Goal: Task Accomplishment & Management: Manage account settings

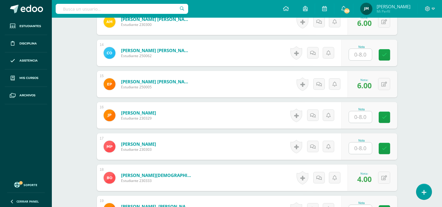
scroll to position [580, 0]
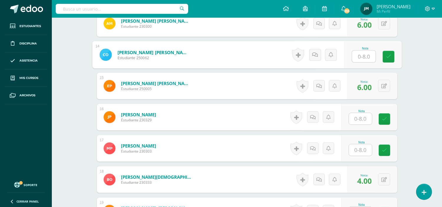
type input "2"
click at [360, 57] on input "2" at bounding box center [364, 57] width 24 height 12
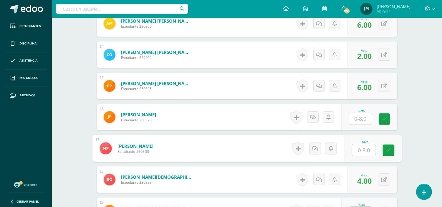
click at [369, 148] on input "text" at bounding box center [364, 150] width 24 height 12
type input "0"
type input "8"
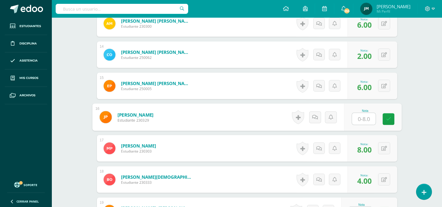
click at [364, 121] on input "text" at bounding box center [364, 119] width 24 height 12
type input "0"
click at [319, 116] on icon at bounding box center [321, 117] width 6 height 5
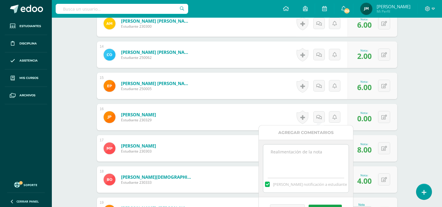
click at [300, 156] on textarea at bounding box center [305, 159] width 85 height 29
click at [296, 169] on textarea "No realizó la actividad solicitada de matemática se le brindó tiempo porque se …" at bounding box center [305, 159] width 85 height 29
click at [340, 168] on textarea "No realizó la actividad solicitada de matemática se le brindó tiempo porque se …" at bounding box center [305, 159] width 85 height 29
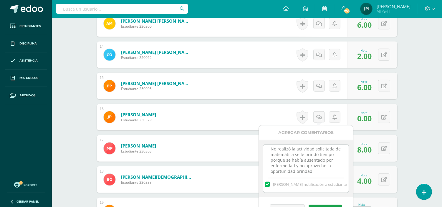
scroll to position [8, 0]
type textarea "No realizó la actividad solicitada de matemática se le brindó tiempo porque se …"
click at [330, 206] on button "Guardar" at bounding box center [325, 209] width 33 height 8
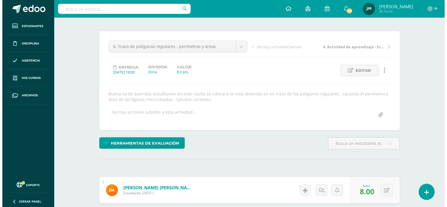
scroll to position [0, 0]
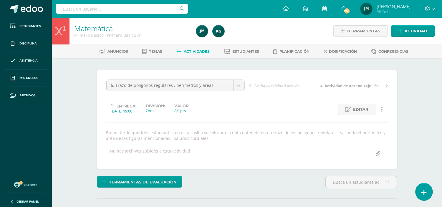
click at [423, 193] on icon at bounding box center [423, 192] width 5 height 7
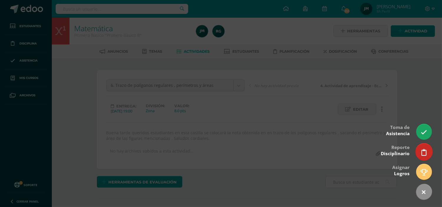
click at [424, 153] on icon at bounding box center [423, 152] width 5 height 7
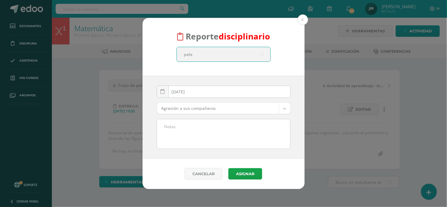
type input "pelen"
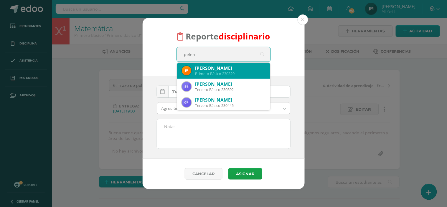
click at [211, 77] on div "José Fernando Pelén Primero Básico 230329" at bounding box center [224, 71] width 84 height 16
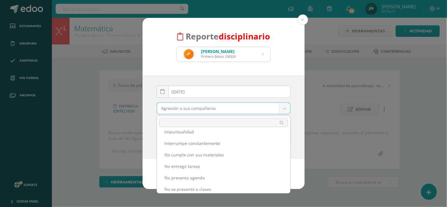
scroll to position [161, 0]
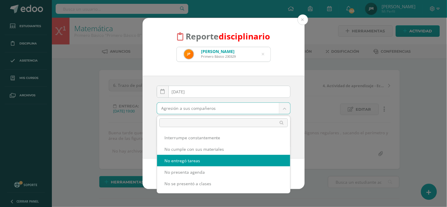
select select "5"
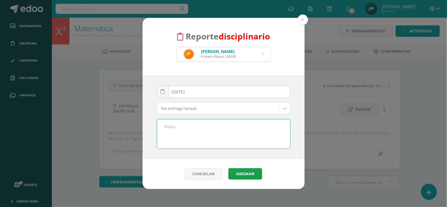
click at [242, 127] on textarea at bounding box center [223, 133] width 133 height 29
type textarea "S"
type textarea "b"
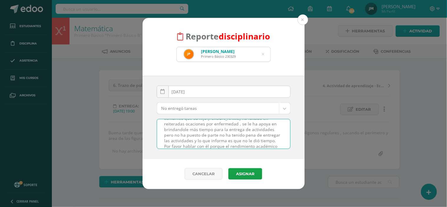
scroll to position [19, 0]
click at [195, 130] on textarea "Buen día padres de familia espero se encuentre bien , le comunicó que su hijo J…" at bounding box center [223, 133] width 133 height 29
drag, startPoint x: 234, startPoint y: 146, endPoint x: 157, endPoint y: 116, distance: 82.6
click at [157, 116] on div "2025-09-10 September, 2025 Mo Tu We Th Fr Sa Su 1 2 3 4 5 6 7 8 9 10 11 12 13 1…" at bounding box center [224, 117] width 134 height 63
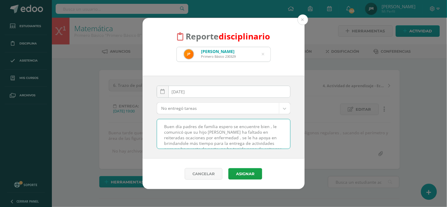
type textarea "Buen día padres de familia espero se encuentre bien , le comunicó que su hijo J…"
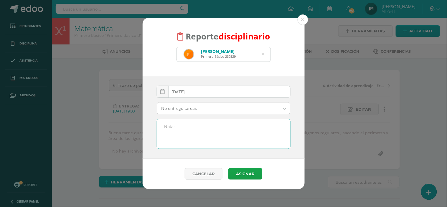
paste textarea "Estimados padres de familia: Reciban un cordial saludo, esperando que se encuen…"
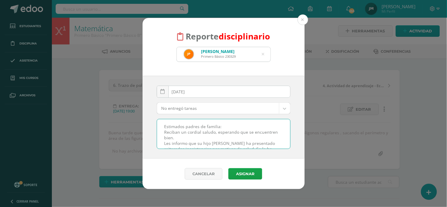
scroll to position [64, 0]
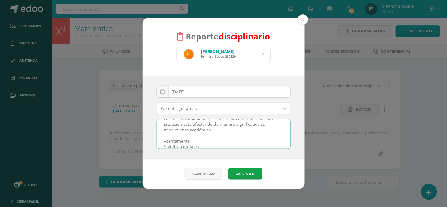
drag, startPoint x: 200, startPoint y: 139, endPoint x: 158, endPoint y: 139, distance: 41.2
click at [158, 139] on textarea "Estimados padres de familia: Reciban un cordial saludo, esperando que se encuen…" at bounding box center [223, 133] width 133 height 29
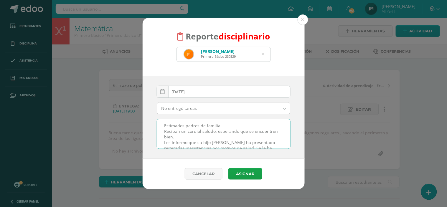
scroll to position [0, 0]
type textarea "Estimados padres de familia: Reciban un cordial saludo, esperando que se encuen…"
click at [246, 177] on button "Asignar" at bounding box center [245, 173] width 34 height 11
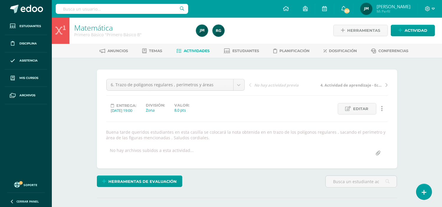
scroll to position [1, 0]
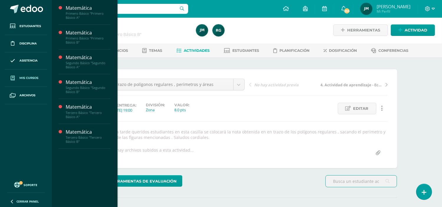
click at [29, 79] on span "Mis cursos" at bounding box center [28, 78] width 19 height 5
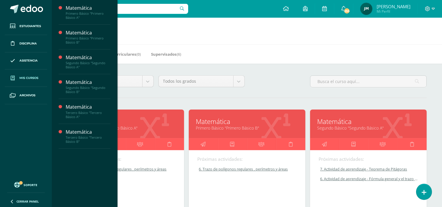
click at [131, 129] on link "Primero Básico "Primero Básico A"" at bounding box center [126, 128] width 102 height 6
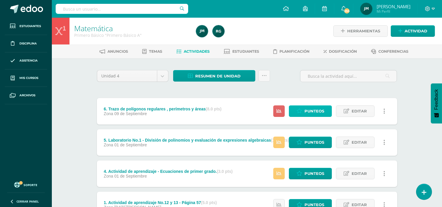
click at [316, 113] on span "Punteos" at bounding box center [314, 111] width 20 height 11
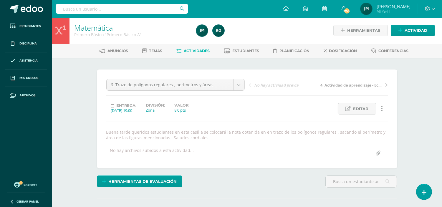
scroll to position [1, 0]
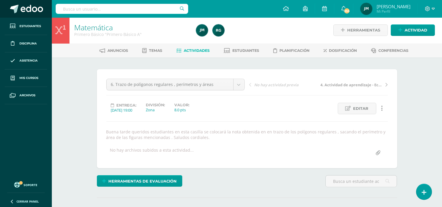
click at [9, 1] on link at bounding box center [26, 9] width 52 height 18
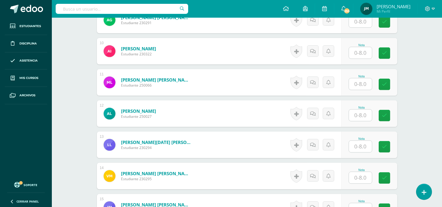
scroll to position [544, 0]
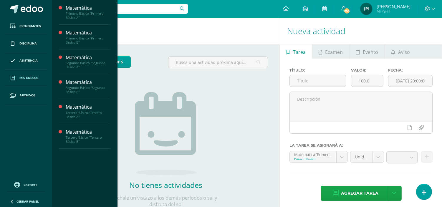
click at [12, 75] on span at bounding box center [12, 78] width 11 height 11
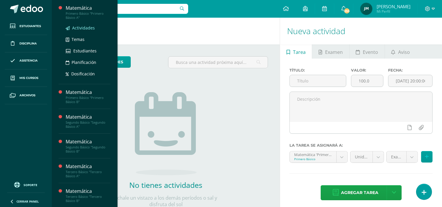
click at [83, 28] on span "Actividades" at bounding box center [83, 28] width 23 height 6
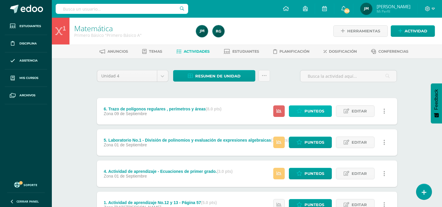
click at [307, 109] on span "Punteos" at bounding box center [314, 111] width 20 height 11
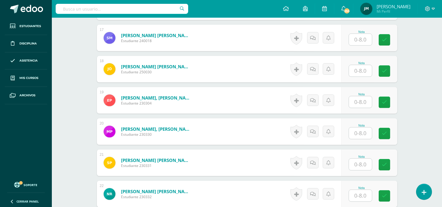
scroll to position [688, 0]
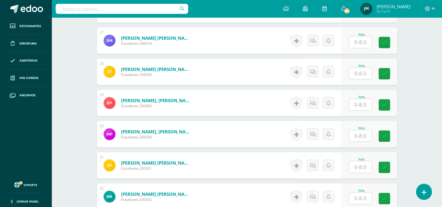
click at [366, 105] on input "text" at bounding box center [360, 104] width 23 height 11
type input "7.5"
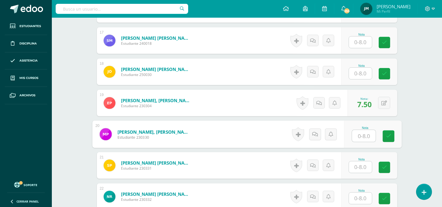
click at [370, 133] on input "text" at bounding box center [364, 136] width 24 height 12
type input "6"
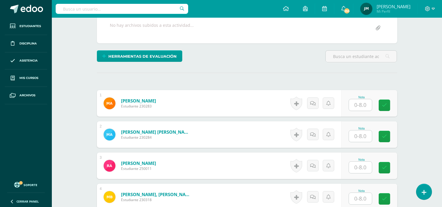
scroll to position [99, 0]
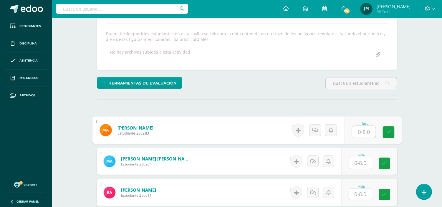
click at [360, 128] on input "text" at bounding box center [364, 132] width 24 height 12
type input "8"
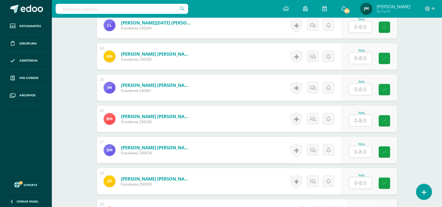
scroll to position [590, 0]
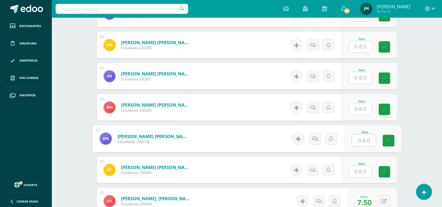
click at [360, 140] on input "text" at bounding box center [364, 141] width 24 height 12
type input "8"
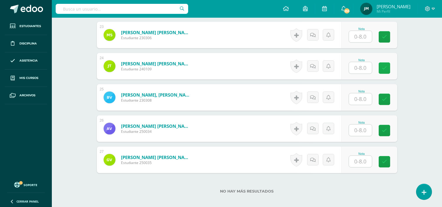
scroll to position [914, 0]
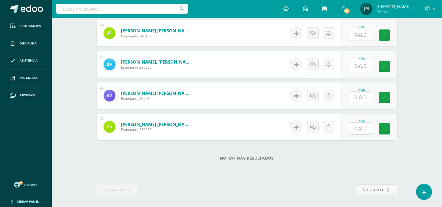
click at [361, 63] on input "text" at bounding box center [360, 65] width 23 height 11
type input "3"
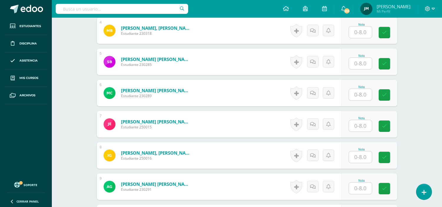
scroll to position [161, 0]
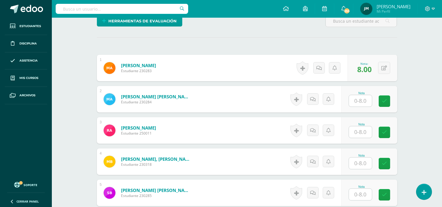
click at [356, 131] on input "text" at bounding box center [360, 131] width 23 height 11
type input "8"
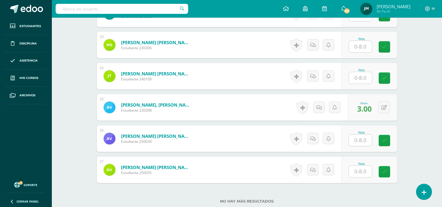
scroll to position [914, 0]
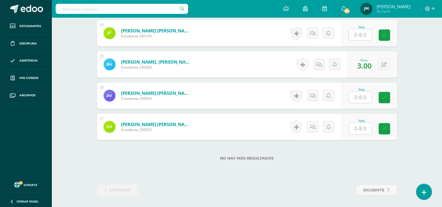
click at [364, 127] on input "text" at bounding box center [360, 128] width 23 height 11
type input "8"
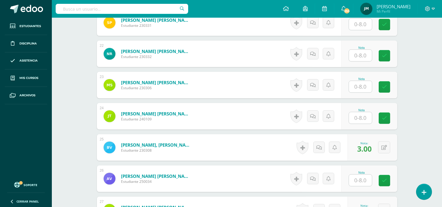
scroll to position [816, 0]
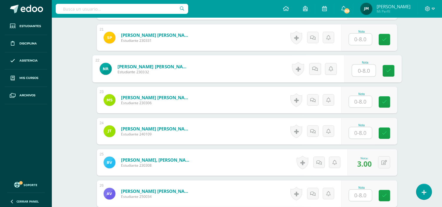
click at [361, 69] on input "text" at bounding box center [364, 71] width 24 height 12
type input "8"
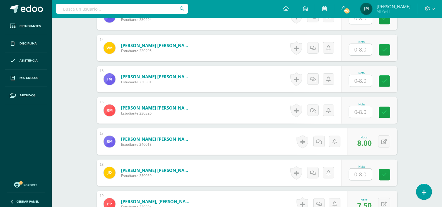
scroll to position [586, 0]
click at [361, 79] on input "text" at bounding box center [360, 80] width 23 height 11
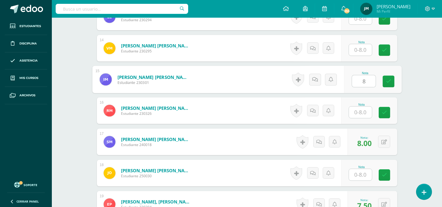
type input "8"
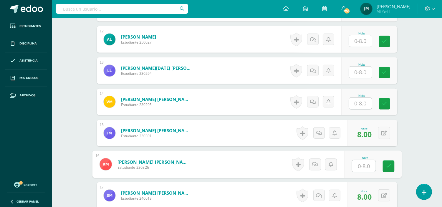
scroll to position [521, 0]
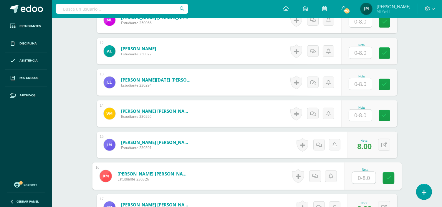
click at [358, 50] on input "text" at bounding box center [360, 52] width 23 height 11
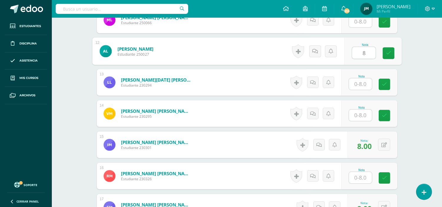
type input "8"
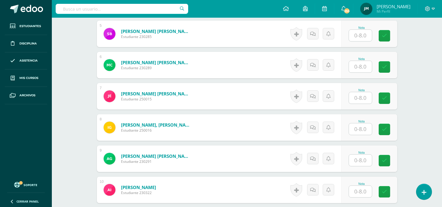
scroll to position [325, 0]
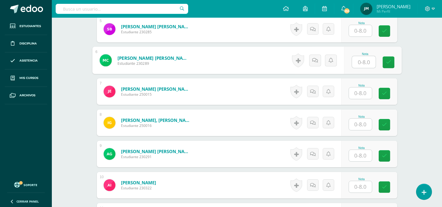
click at [358, 64] on input "text" at bounding box center [364, 62] width 24 height 12
type input "7"
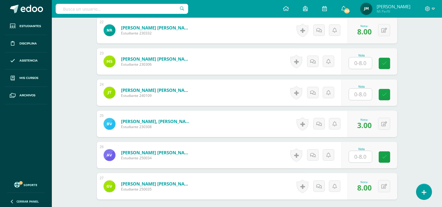
scroll to position [914, 0]
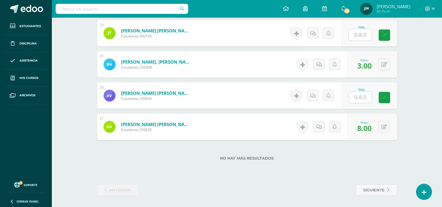
click at [360, 97] on input "text" at bounding box center [360, 97] width 23 height 11
type input "7.5"
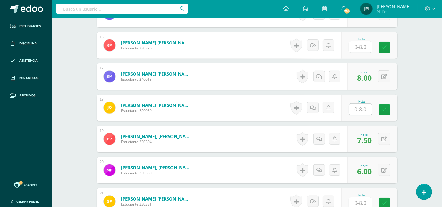
scroll to position [586, 0]
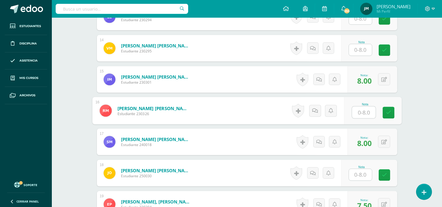
click at [364, 115] on input "text" at bounding box center [364, 113] width 24 height 12
type input "5"
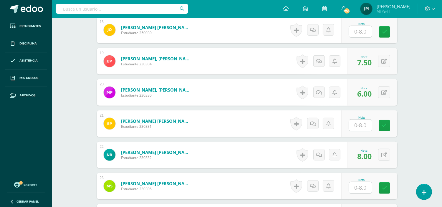
scroll to position [750, 0]
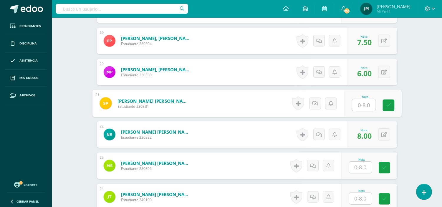
click at [366, 101] on input "text" at bounding box center [364, 105] width 24 height 12
type input "8"
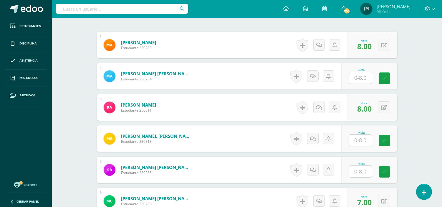
scroll to position [194, 0]
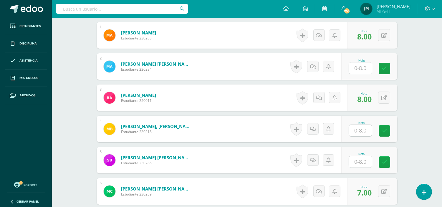
click at [360, 133] on input "text" at bounding box center [360, 130] width 23 height 11
type input "8"
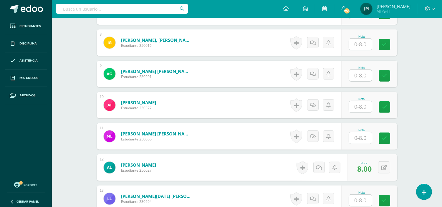
scroll to position [455, 0]
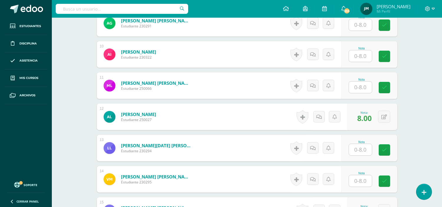
click at [361, 87] on input "text" at bounding box center [360, 87] width 23 height 11
type input "1"
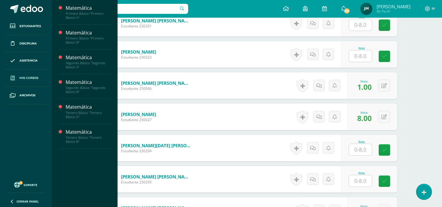
click at [35, 81] on link "Mis cursos" at bounding box center [26, 77] width 42 height 17
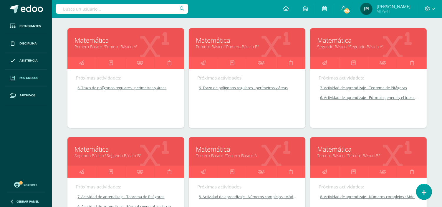
scroll to position [79, 0]
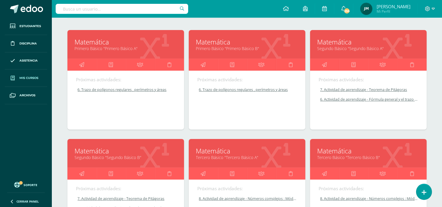
click at [243, 44] on link "Matemática" at bounding box center [247, 41] width 102 height 9
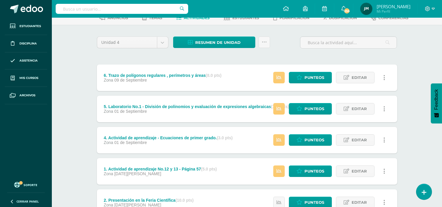
scroll to position [65, 0]
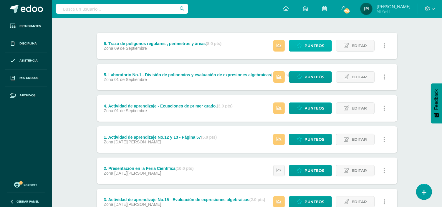
click at [304, 46] on link "Punteos" at bounding box center [310, 45] width 43 height 11
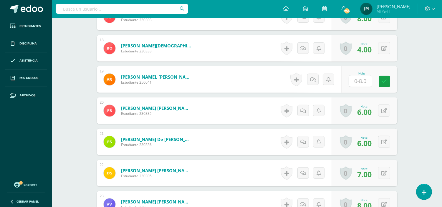
scroll to position [645, 0]
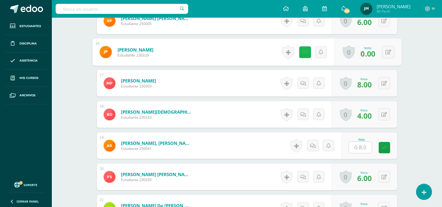
click at [302, 54] on icon at bounding box center [305, 51] width 6 height 5
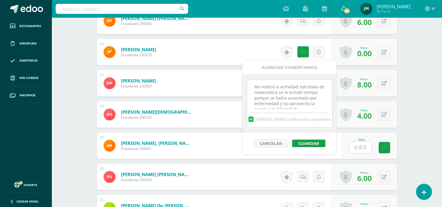
scroll to position [13, 0]
drag, startPoint x: 254, startPoint y: 86, endPoint x: 296, endPoint y: 100, distance: 44.6
click at [313, 111] on div "No realizó la actividad solicitada de matemática se le brindó tiempo porque se …" at bounding box center [290, 103] width 86 height 48
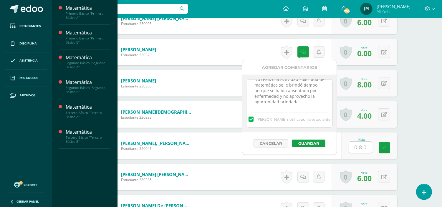
click at [34, 79] on span "Mis cursos" at bounding box center [28, 78] width 19 height 5
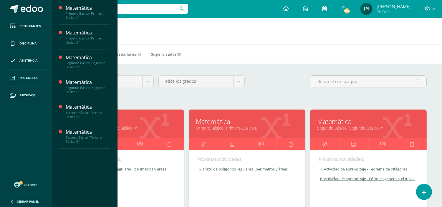
click at [136, 127] on link "Primero Básico "Primero Básico A"" at bounding box center [126, 128] width 102 height 6
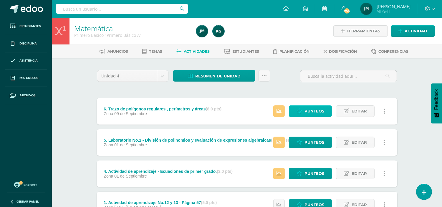
click at [313, 110] on span "Punteos" at bounding box center [314, 111] width 20 height 11
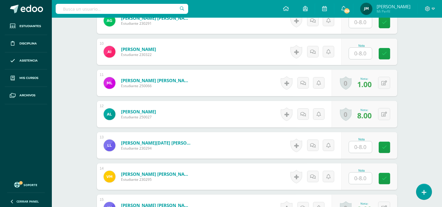
scroll to position [458, 0]
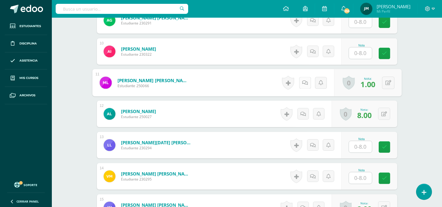
click at [304, 85] on link at bounding box center [305, 83] width 12 height 12
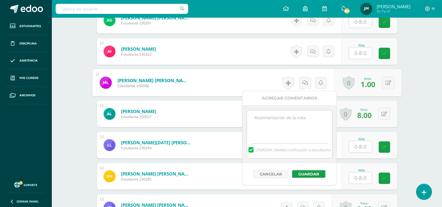
click at [302, 119] on textarea at bounding box center [289, 124] width 85 height 29
paste textarea "No realizó la actividad solicitada de matemática se le brindó tiempo porque se …"
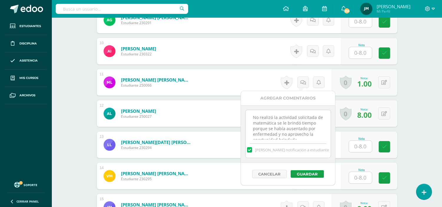
scroll to position [13, 0]
drag, startPoint x: 283, startPoint y: 124, endPoint x: 307, endPoint y: 125, distance: 23.9
click at [307, 125] on textarea "No realizó la actividad solicitada de matemática se le brindó tiempo porque se …" at bounding box center [288, 124] width 85 height 29
click at [314, 121] on textarea "No realizó la actividad solicitada de matemática se le brindó tiempo porque se …" at bounding box center [288, 124] width 85 height 29
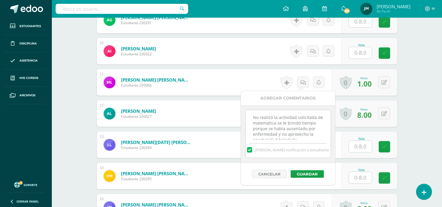
drag, startPoint x: 304, startPoint y: 121, endPoint x: 286, endPoint y: 123, distance: 18.0
click at [286, 123] on textarea "No realizó la actividad solicitada de matemática se le brindó tiempo porque se …" at bounding box center [288, 124] width 85 height 29
click at [274, 135] on textarea "No realizó la actividad solicitada de matemática se Trabajo durante 4 períodos …" at bounding box center [288, 124] width 85 height 29
click at [290, 116] on textarea "No realizó la actividad solicitada de matemática se Trabajo durante 4 períodos …" at bounding box center [288, 124] width 85 height 29
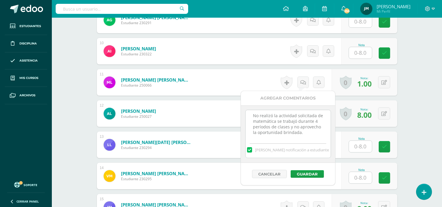
click at [290, 132] on textarea "No realizó la actividad solicitada de matemática se trabajó durante 4 períodos …" at bounding box center [288, 124] width 85 height 29
type textarea "No realizó la actividad solicitada de matemática se trabajó durante 4 períodos …"
click at [315, 175] on button "Guardar" at bounding box center [307, 174] width 33 height 8
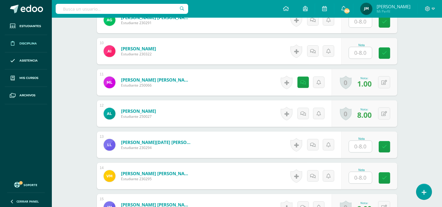
click at [38, 41] on link "Disciplina" at bounding box center [26, 43] width 42 height 17
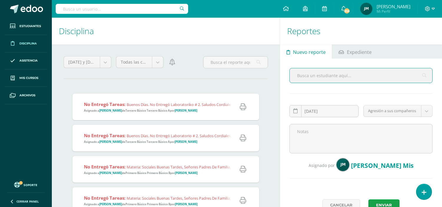
click at [148, 107] on span "Buenos días. No entregó laboratoriko # 2. Saludos cordiales." at bounding box center [180, 104] width 107 height 5
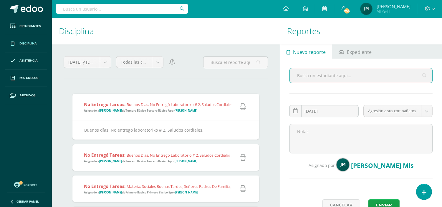
click at [349, 72] on input "text" at bounding box center [361, 75] width 143 height 14
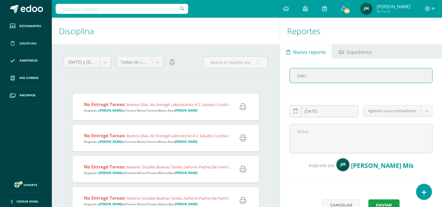
type input "loarca"
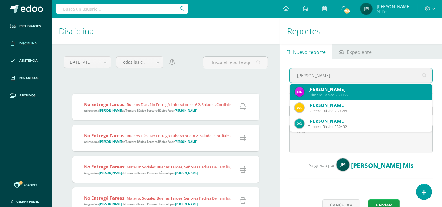
click at [354, 90] on div "Marvin Guillermo Loarca Ponce" at bounding box center [367, 89] width 119 height 6
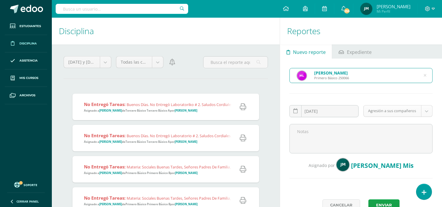
click at [429, 109] on body "Estudiantes Disciplina Asistencia Mis cursos Archivos Soporte Centro de ayuda Ú…" at bounding box center [221, 103] width 442 height 207
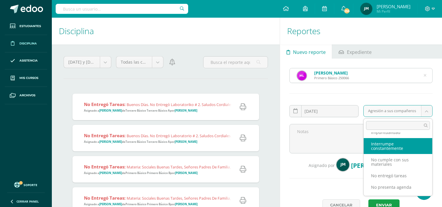
scroll to position [229, 0]
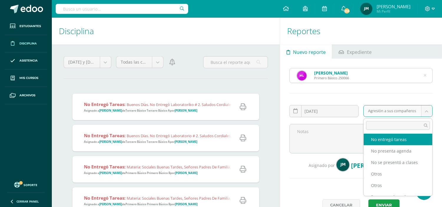
select select "5"
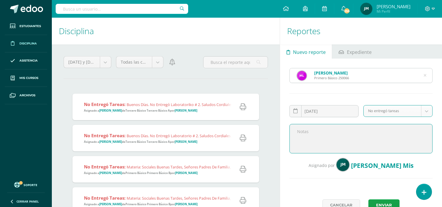
click at [353, 140] on textarea at bounding box center [360, 138] width 143 height 29
type textarea "B"
paste textarea "Estimados padres de familia: Reciban un cordial saludo, esperando que se encuen…"
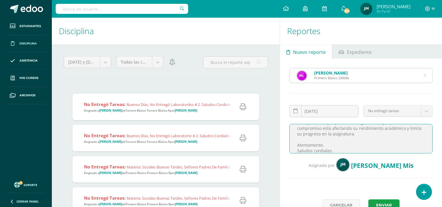
scroll to position [0, 0]
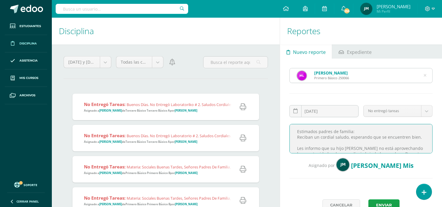
click at [352, 146] on textarea "Estimados padres de familia: Reciban un cordial saludo, esperando que se encuen…" at bounding box center [360, 138] width 143 height 29
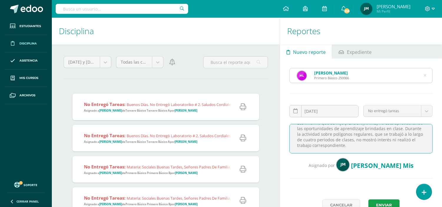
scroll to position [30, 0]
click at [372, 143] on textarea "Estimados padres de familia: Reciban un cordial saludo, esperando que se encuen…" at bounding box center [360, 138] width 143 height 29
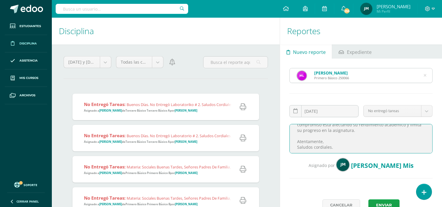
scroll to position [63, 0]
drag, startPoint x: 328, startPoint y: 142, endPoint x: 278, endPoint y: 142, distance: 50.3
click at [278, 142] on div "Disciplina Reportes Ayer y hoy Mes Semana Ayer y hoy Ciclo Todas las categorías…" at bounding box center [246, 112] width 395 height 189
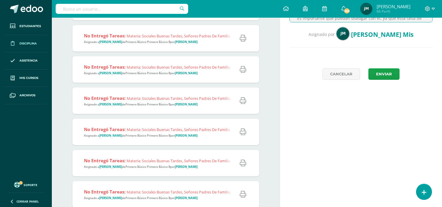
scroll to position [131, 0]
type textarea "Estimados padres de familia: Reciban un cordial saludo, esperando que se encuen…"
drag, startPoint x: 386, startPoint y: 74, endPoint x: 385, endPoint y: 79, distance: 4.5
click at [385, 79] on button "Enviar" at bounding box center [383, 74] width 31 height 11
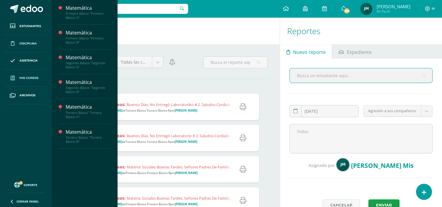
click at [19, 78] on link "Mis cursos" at bounding box center [26, 77] width 42 height 17
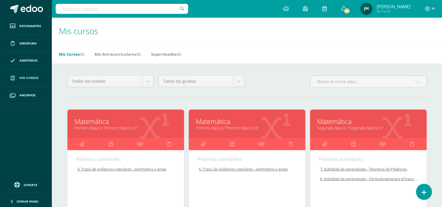
click at [121, 125] on link "Matemática" at bounding box center [126, 121] width 102 height 9
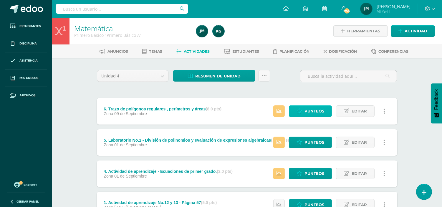
click at [304, 107] on link "Punteos" at bounding box center [310, 110] width 43 height 11
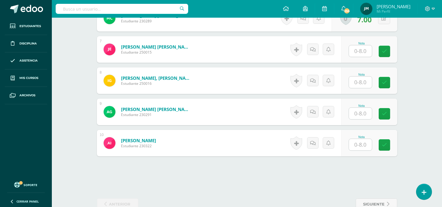
scroll to position [381, 0]
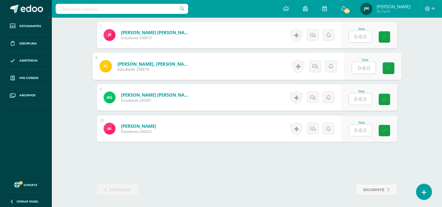
click at [362, 68] on input "text" at bounding box center [364, 68] width 24 height 12
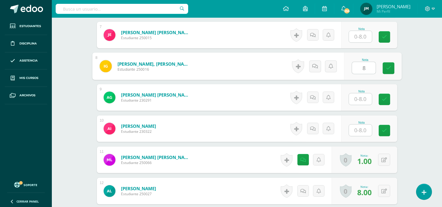
type input "8"
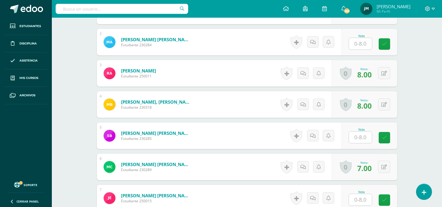
scroll to position [218, 0]
click at [367, 140] on input "text" at bounding box center [360, 136] width 23 height 11
type input "3"
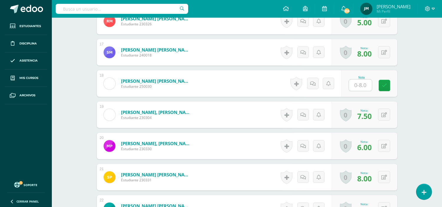
scroll to position [676, 0]
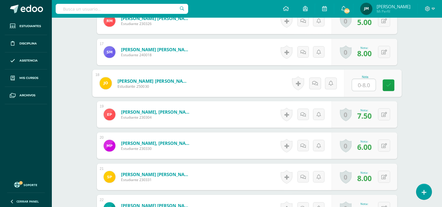
click at [366, 83] on input "text" at bounding box center [364, 85] width 24 height 12
type input "8"
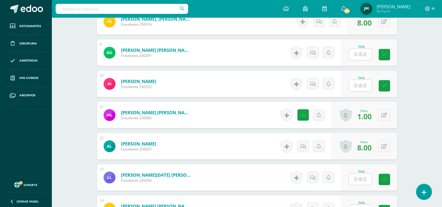
scroll to position [415, 0]
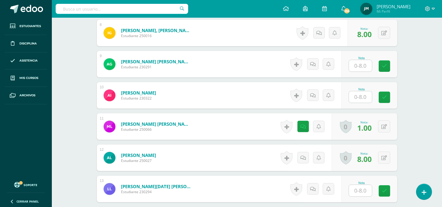
click at [354, 98] on input "text" at bounding box center [360, 96] width 23 height 11
type input "8"
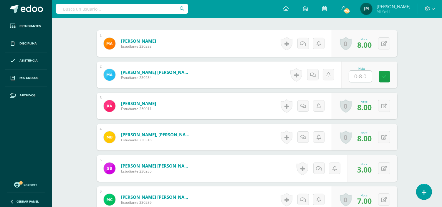
scroll to position [186, 0]
click at [360, 77] on input "text" at bounding box center [364, 76] width 24 height 12
type input "8"
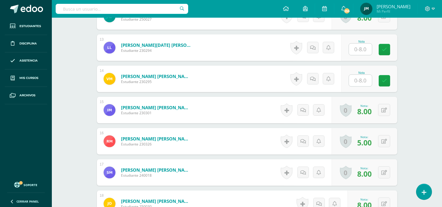
scroll to position [546, 0]
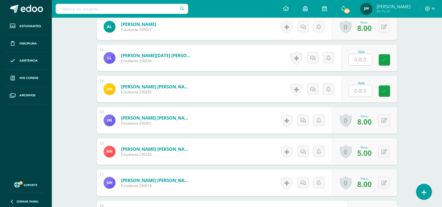
click at [367, 92] on input "text" at bounding box center [360, 90] width 23 height 11
type input "8"
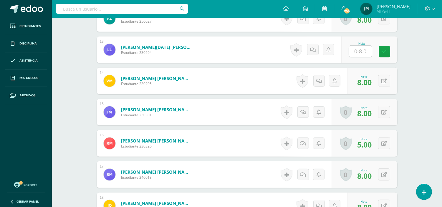
scroll to position [488, 0]
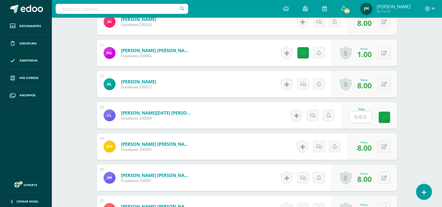
click at [354, 117] on input "text" at bounding box center [360, 116] width 23 height 11
type input "6"
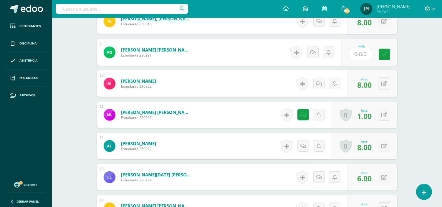
scroll to position [423, 0]
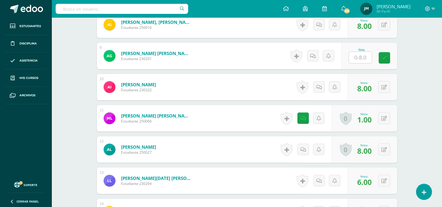
click at [360, 48] on div "Nota" at bounding box center [362, 49] width 26 height 3
click at [358, 58] on input "text" at bounding box center [360, 57] width 23 height 11
type input "8"
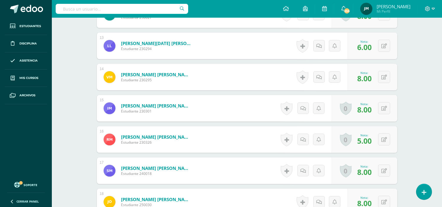
scroll to position [488, 0]
